Goal: Task Accomplishment & Management: Complete application form

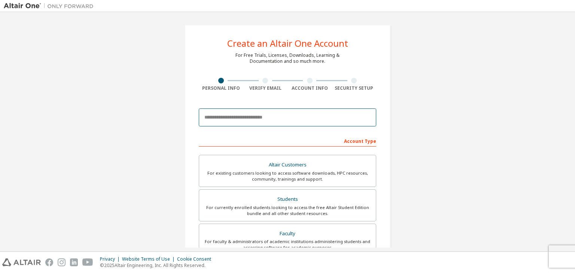
click at [247, 113] on input "email" at bounding box center [287, 118] width 177 height 18
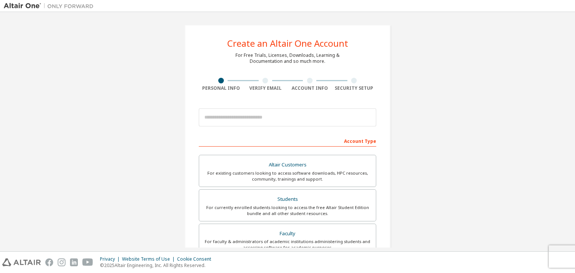
click at [161, 134] on div "Create an Altair One Account For Free Trials, Licenses, Downloads, Learning & D…" at bounding box center [287, 214] width 567 height 396
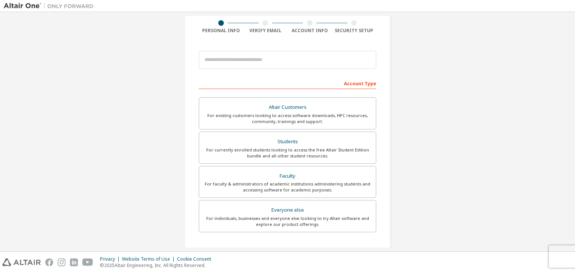
scroll to position [58, 0]
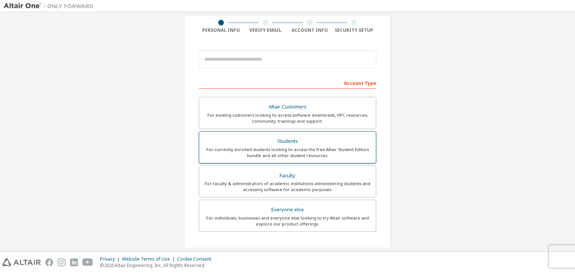
click at [309, 139] on div "Students" at bounding box center [288, 141] width 168 height 10
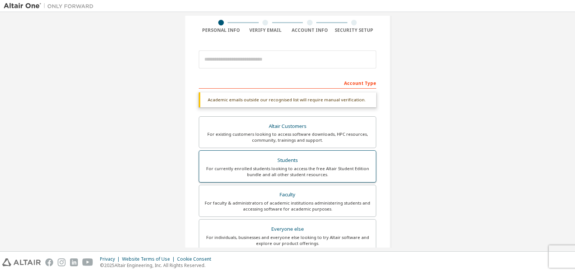
scroll to position [182, 0]
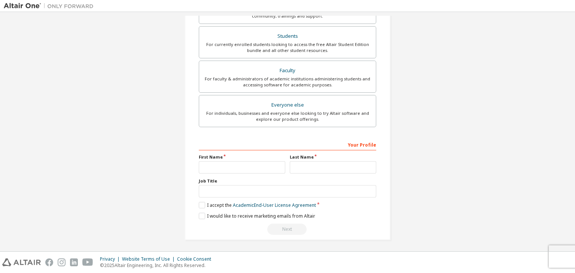
click at [432, 176] on div "Create an Altair One Account For Free Trials, Licenses, Downloads, Learning & D…" at bounding box center [287, 42] width 567 height 416
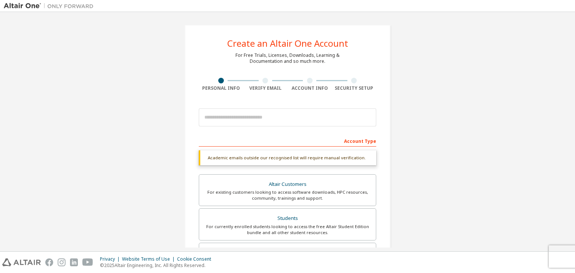
scroll to position [1, 0]
click at [265, 109] on input "email" at bounding box center [287, 117] width 177 height 18
type input "**********"
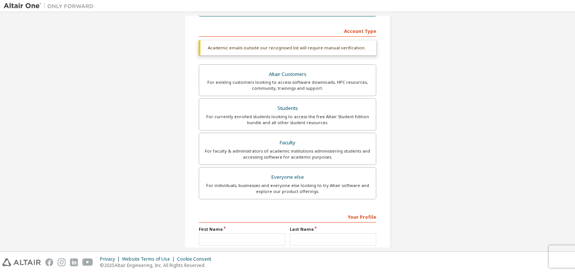
scroll to position [182, 0]
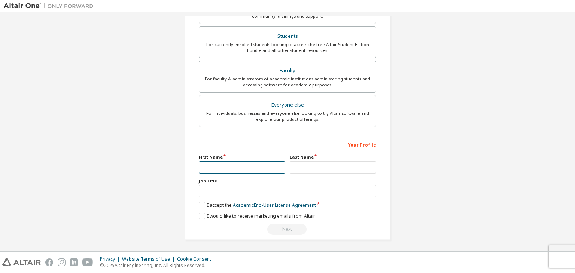
click at [236, 168] on input "text" at bounding box center [242, 167] width 86 height 12
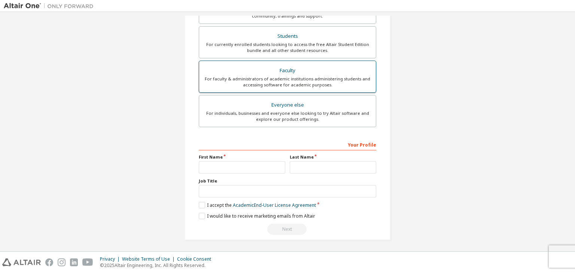
click at [322, 71] on div "Faculty" at bounding box center [288, 70] width 168 height 10
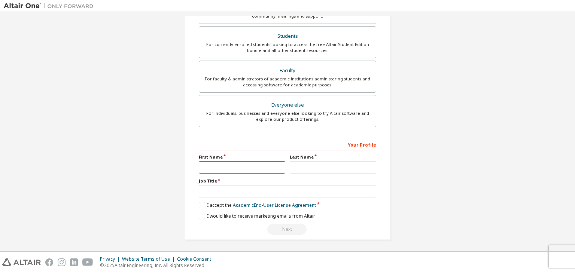
click at [239, 171] on input "text" at bounding box center [242, 167] width 86 height 12
type input "*****"
type input "***"
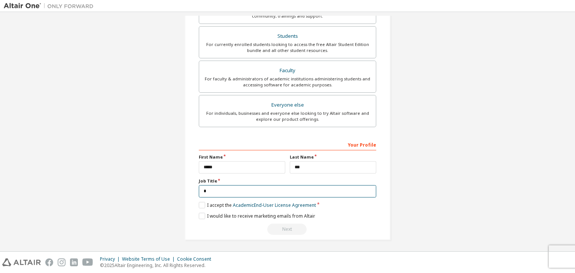
scroll to position [163, 0]
type input "**********"
click at [199, 208] on div "**********" at bounding box center [287, 186] width 177 height 97
click at [202, 204] on label "I accept the Academic End-User License Agreement" at bounding box center [257, 205] width 117 height 6
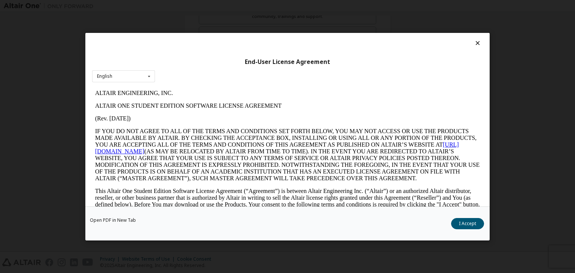
scroll to position [0, 0]
click at [473, 226] on button "I Accept" at bounding box center [467, 223] width 33 height 11
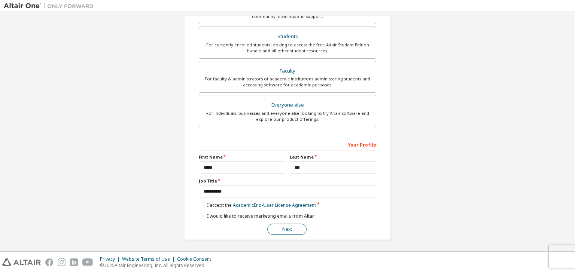
click at [276, 229] on button "Next" at bounding box center [286, 229] width 39 height 11
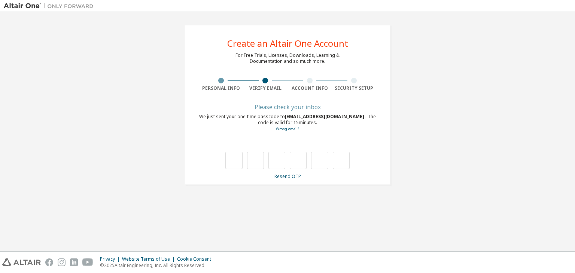
type input "*"
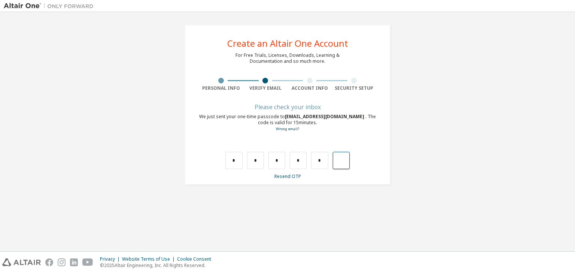
type input "*"
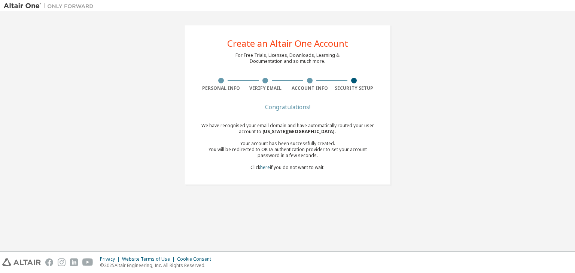
click at [262, 164] on div "We have recognised your email domain and have automatically routed your user ac…" at bounding box center [287, 147] width 177 height 48
click at [263, 166] on link "here" at bounding box center [265, 167] width 10 height 6
